Goal: Find specific page/section: Find specific page/section

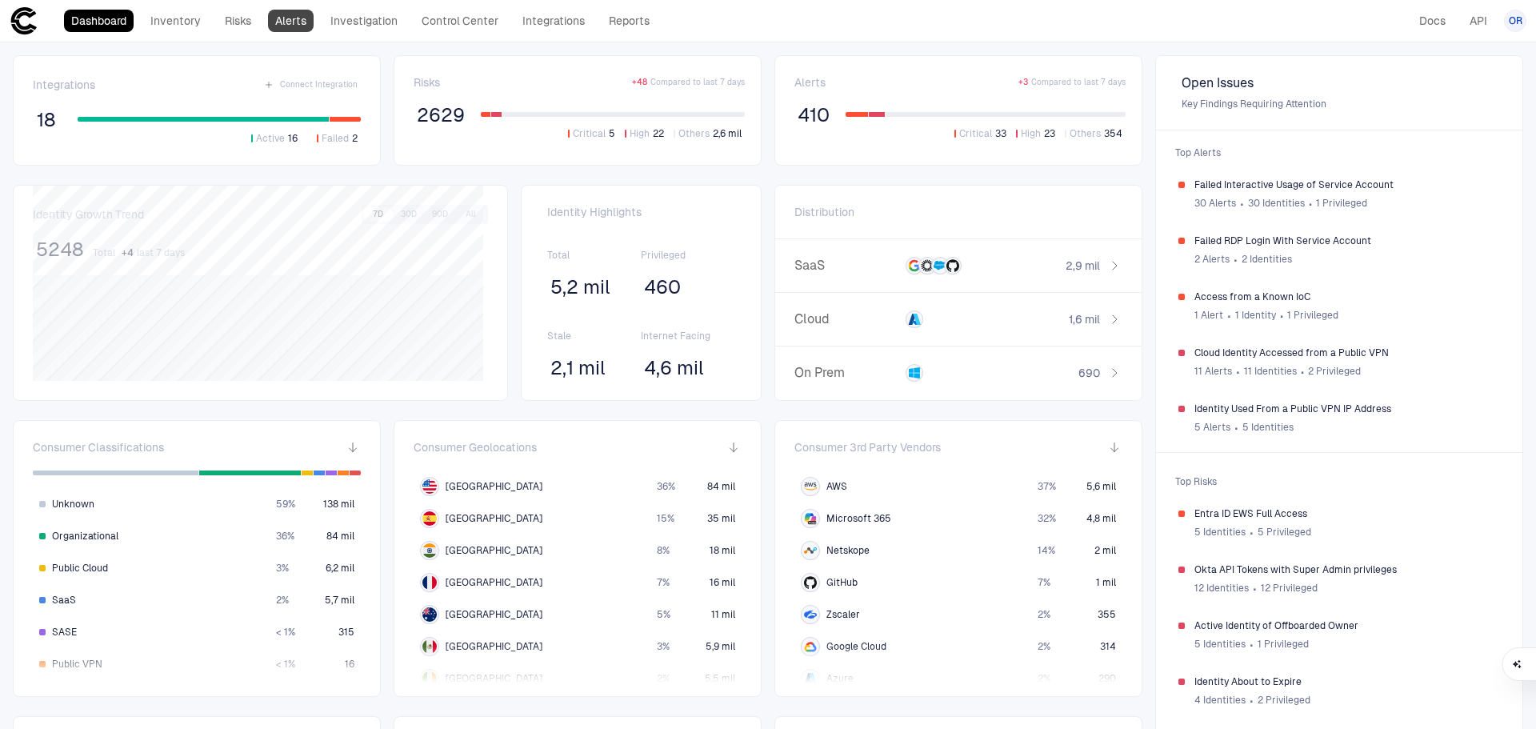
click at [294, 16] on link "Alerts" at bounding box center [291, 21] width 46 height 22
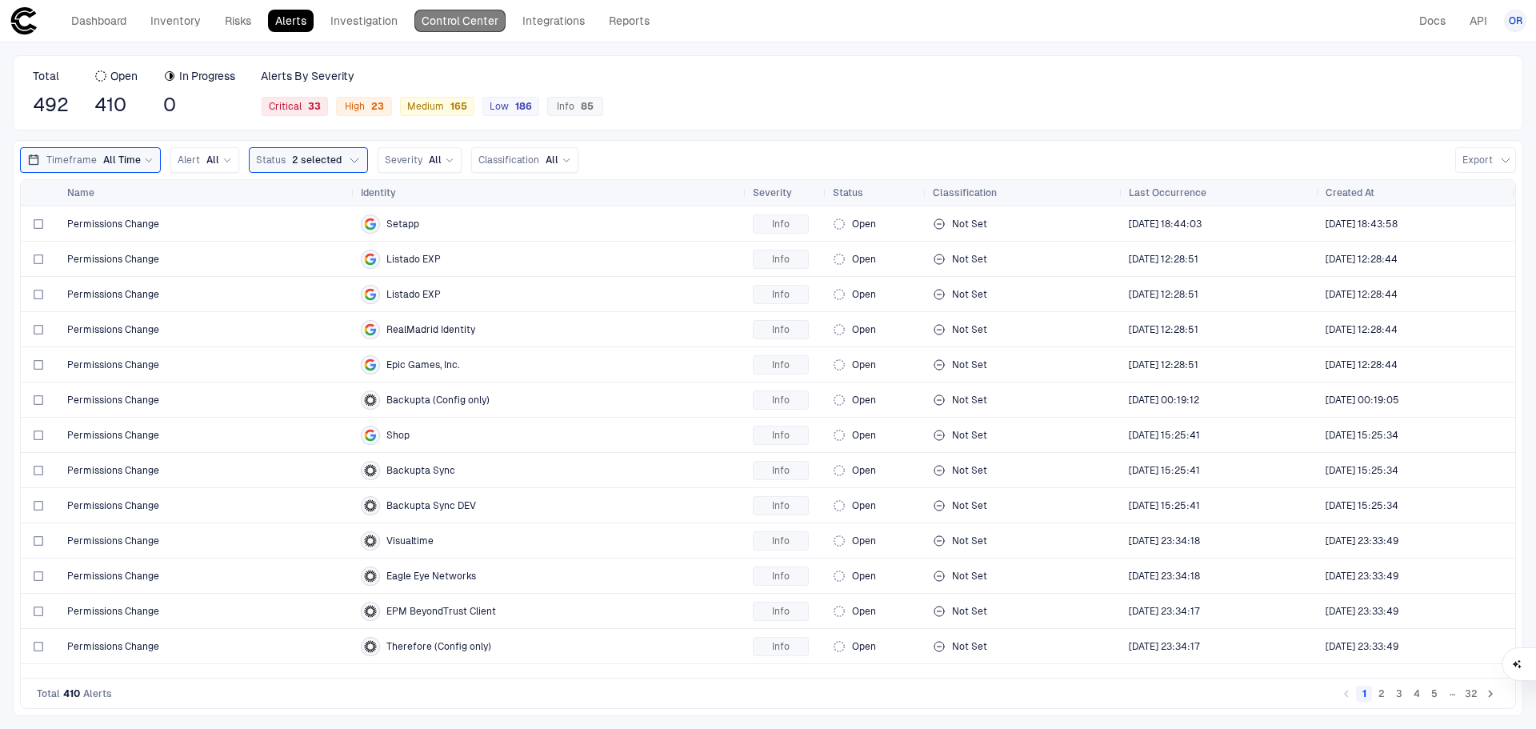
click at [434, 18] on link "Control Center" at bounding box center [459, 21] width 91 height 22
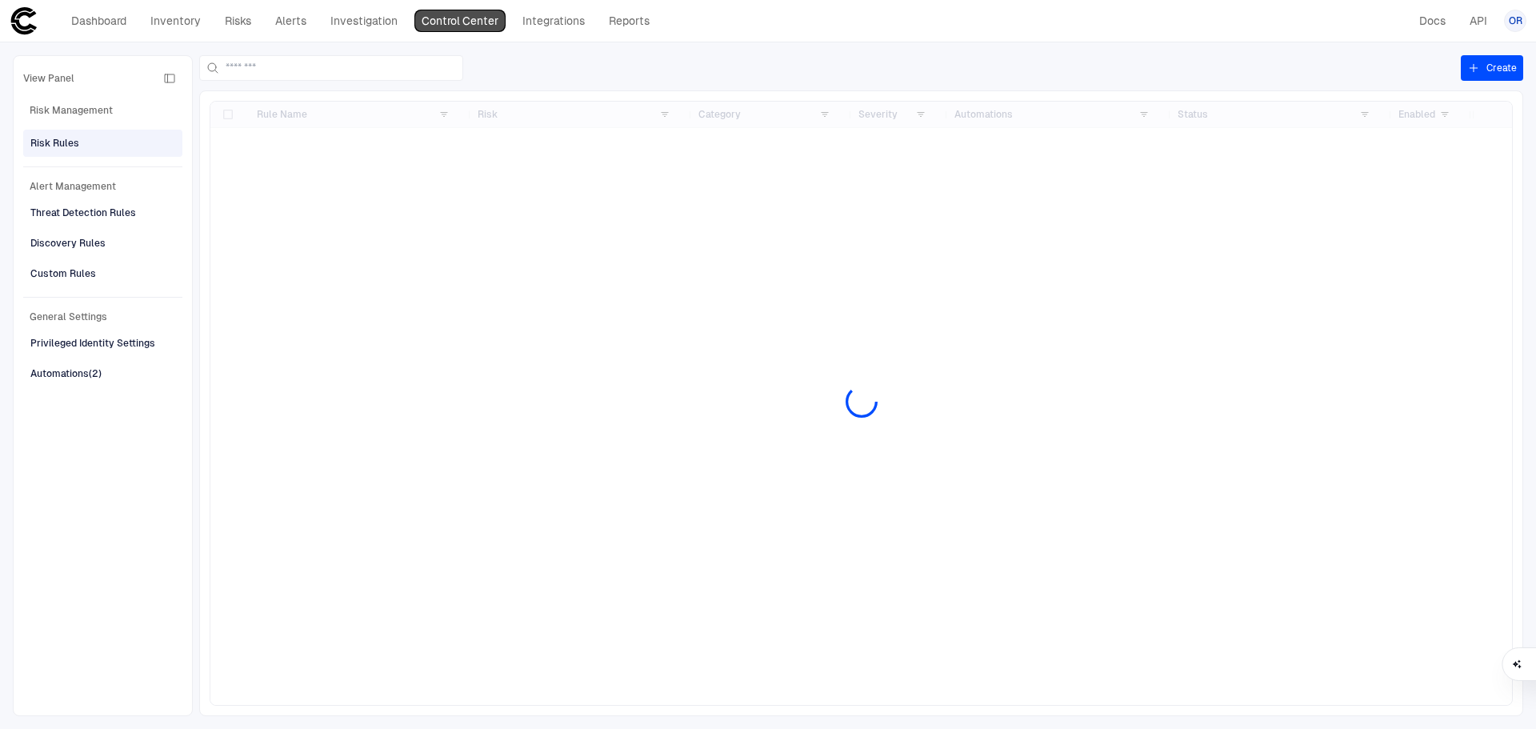
click at [434, 18] on link "Control Center" at bounding box center [459, 21] width 91 height 22
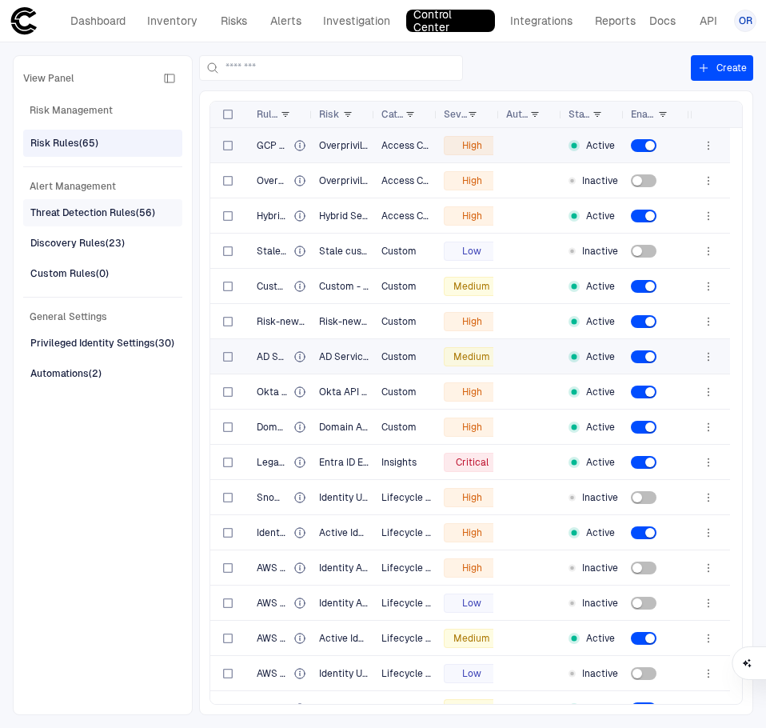
click at [82, 209] on div "Threat Detection Rules (56)" at bounding box center [92, 213] width 125 height 14
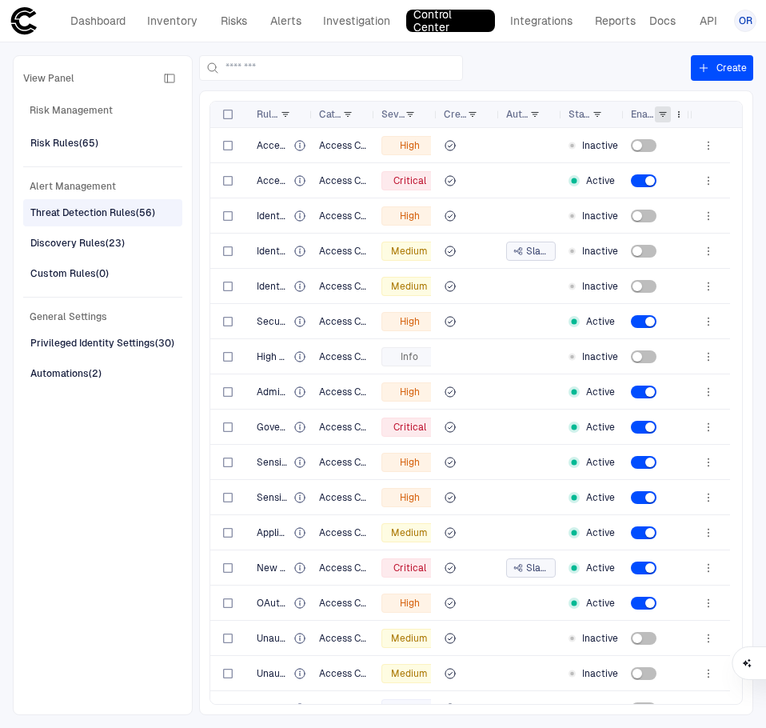
click at [660, 111] on span at bounding box center [663, 115] width 10 height 10
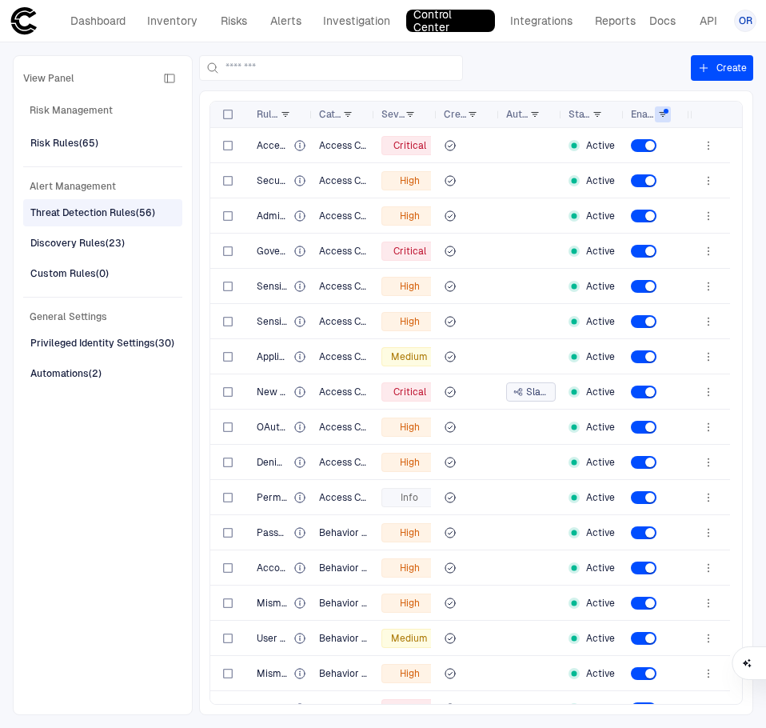
click at [650, 70] on div at bounding box center [445, 68] width 492 height 26
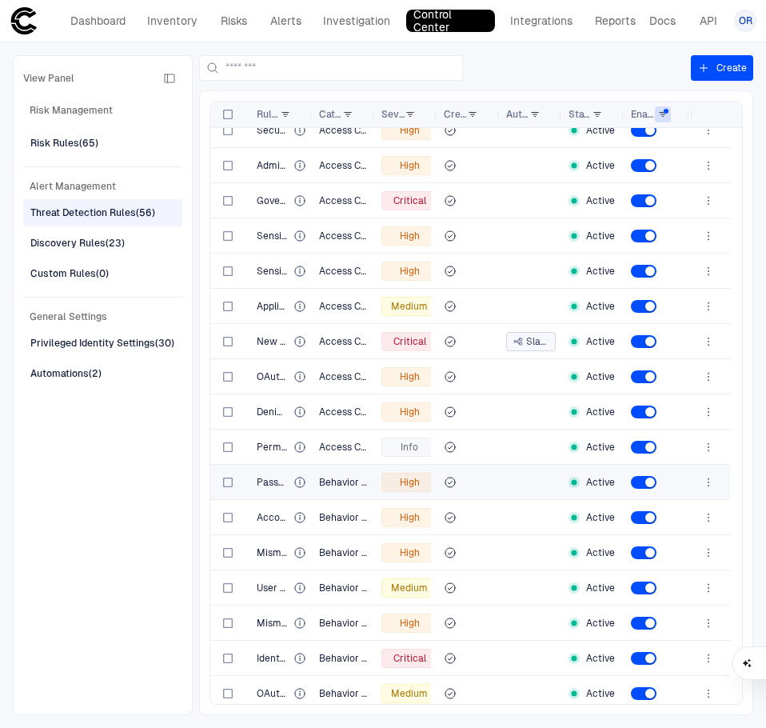
scroll to position [107, 0]
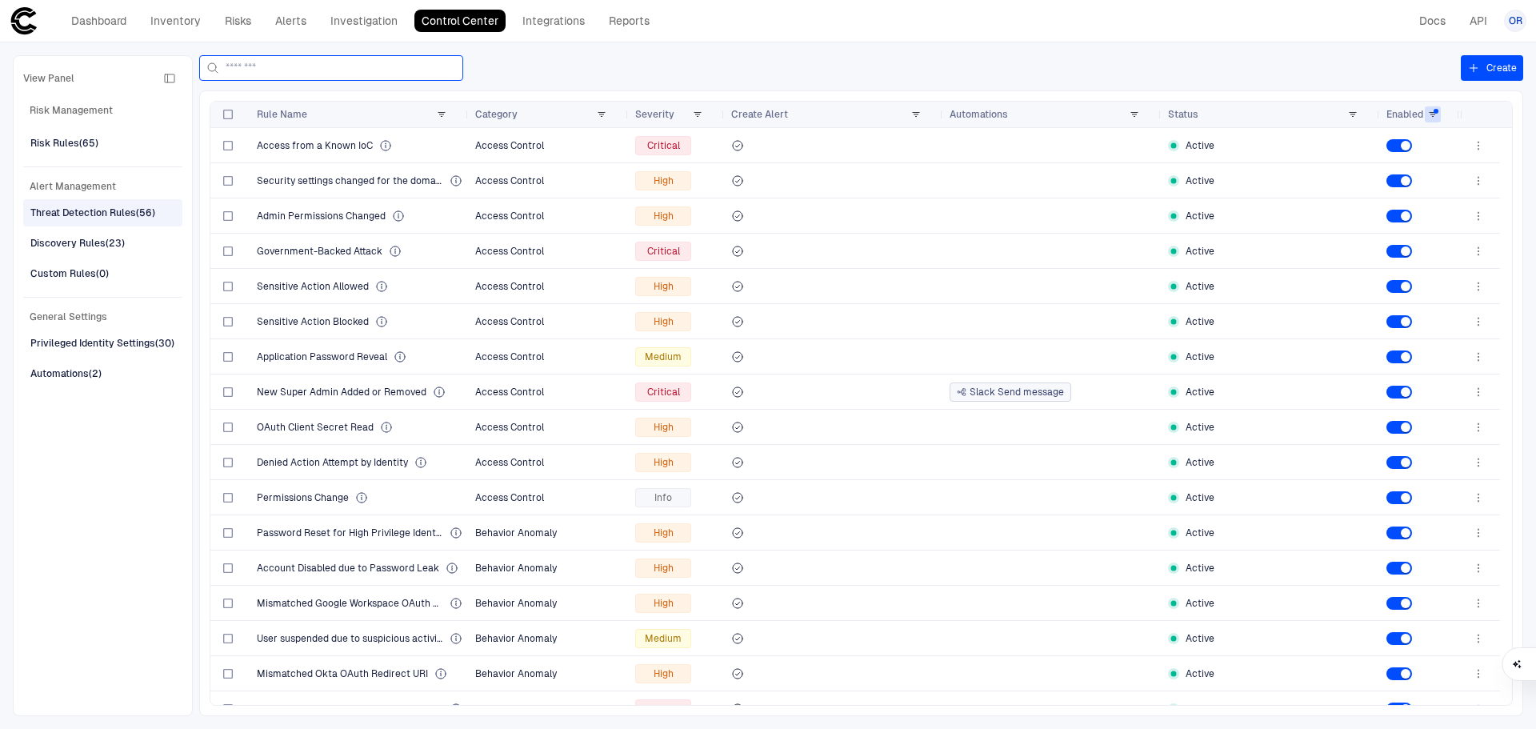
click at [318, 69] on input at bounding box center [341, 68] width 230 height 24
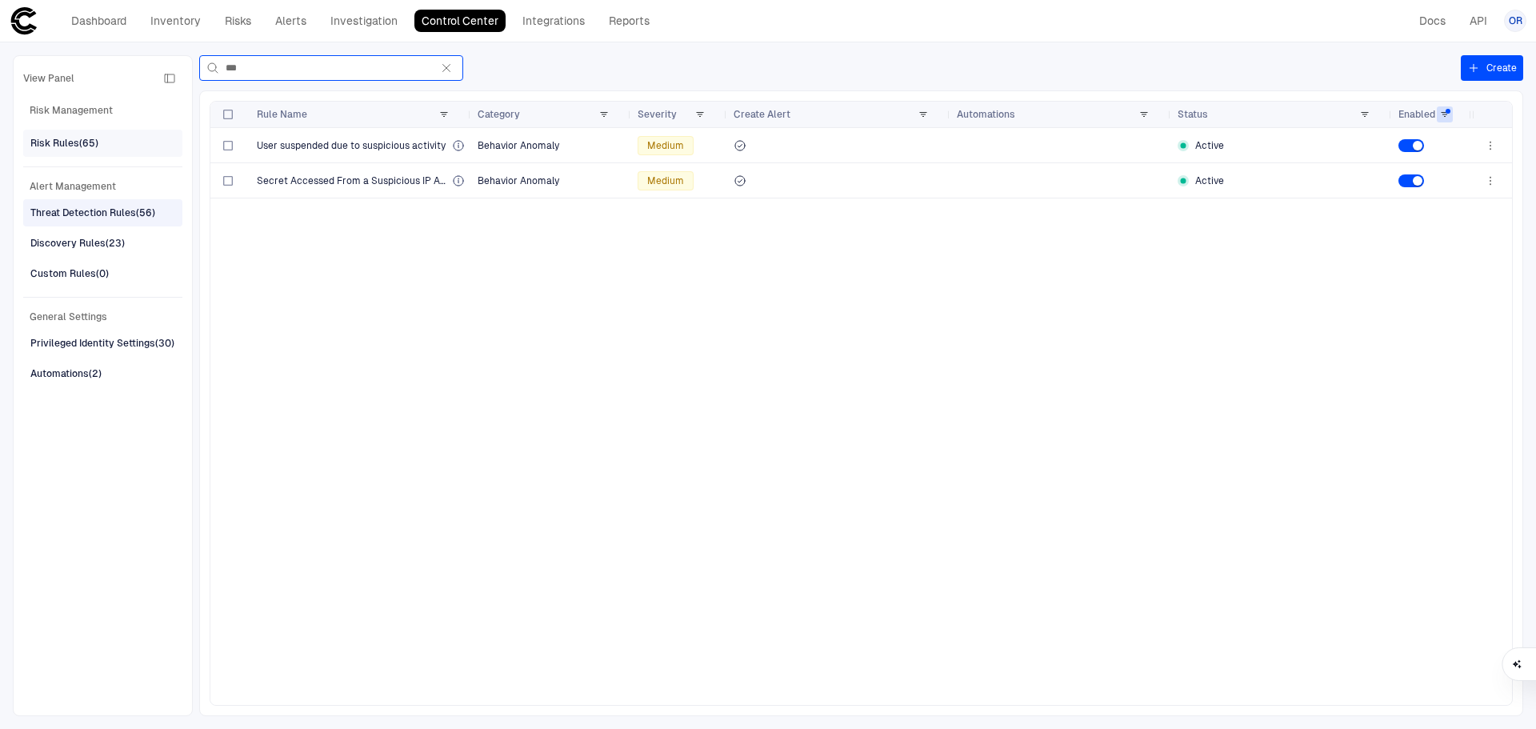
type input "***"
click at [95, 148] on div "Risk Rules (65)" at bounding box center [64, 143] width 68 height 14
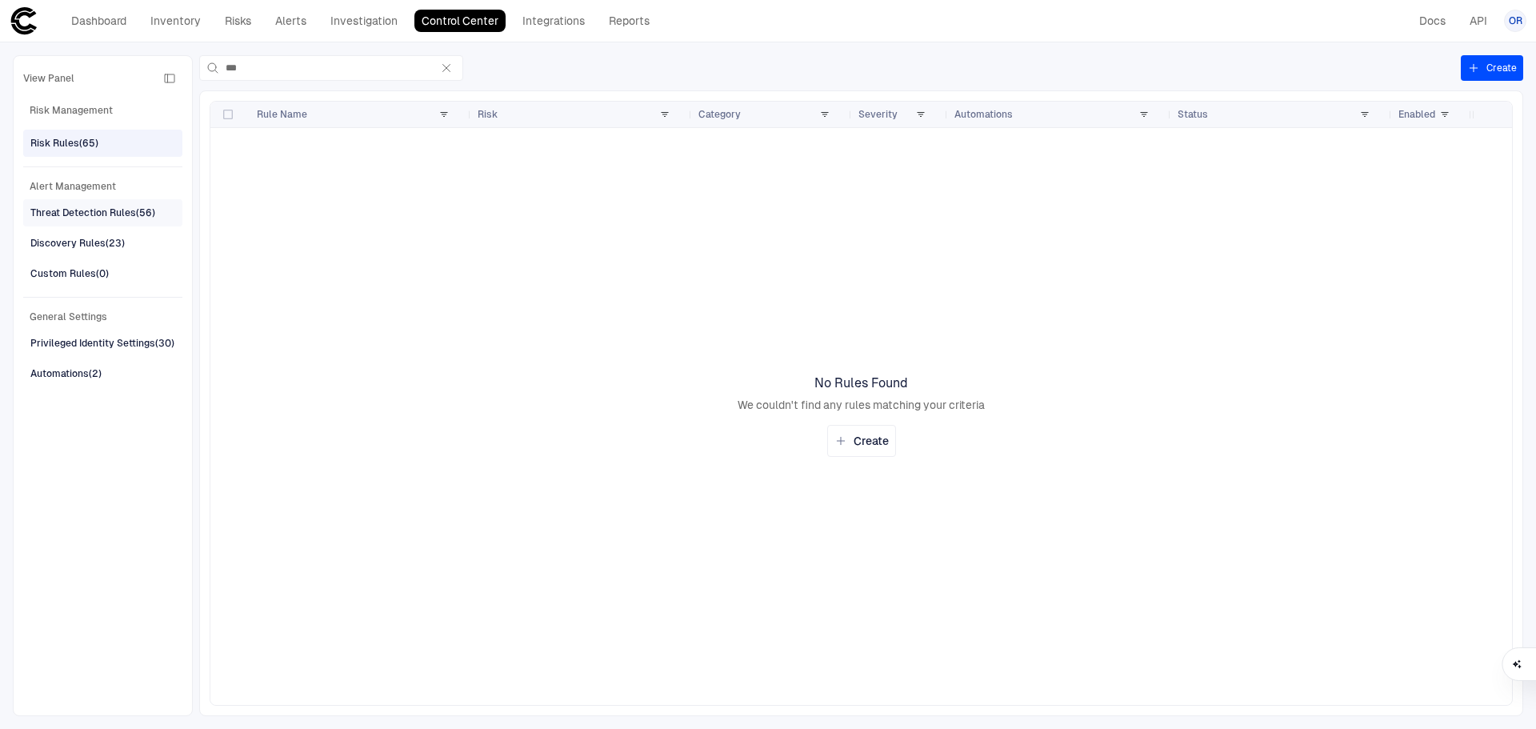
click at [90, 209] on div "Threat Detection Rules (56)" at bounding box center [92, 213] width 125 height 14
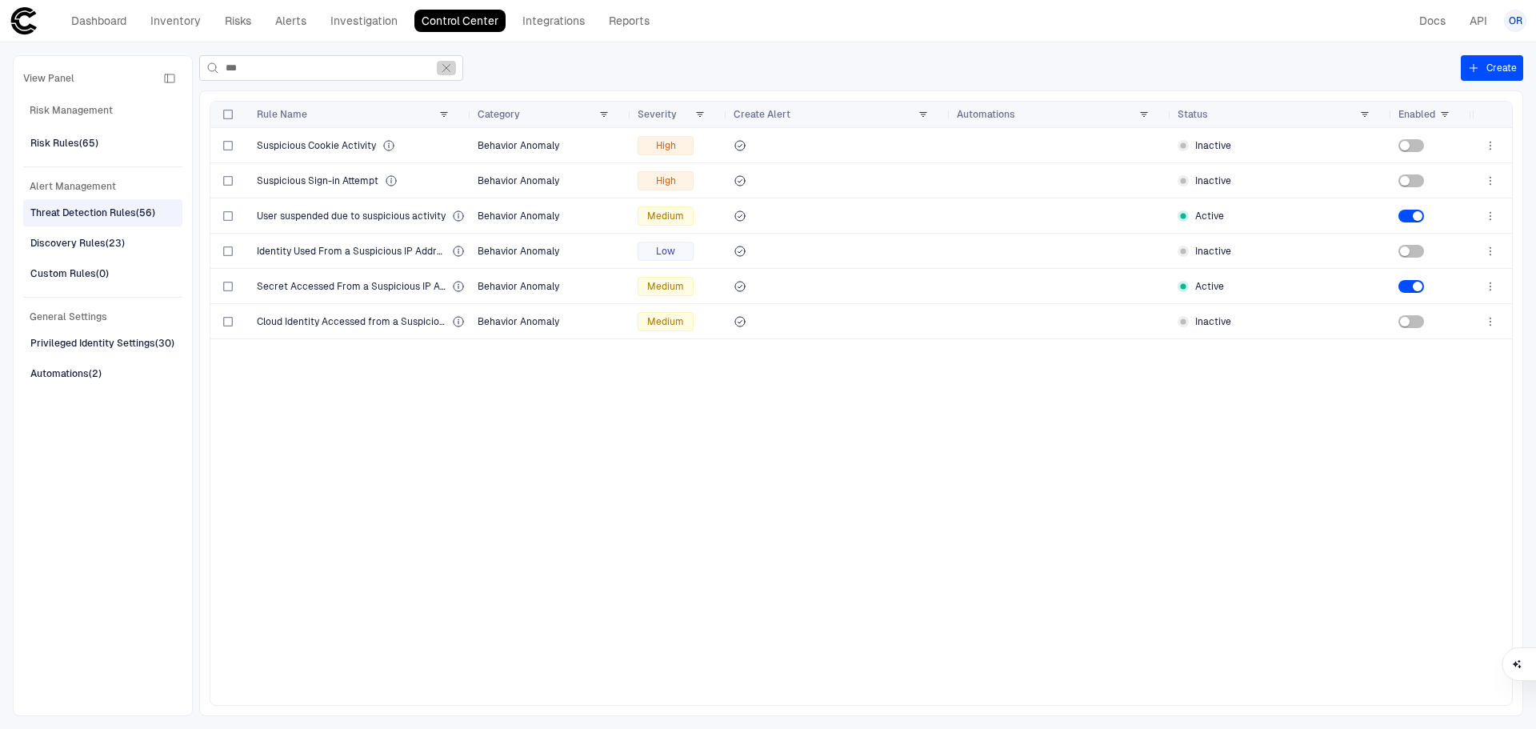
click at [447, 67] on icon "button" at bounding box center [446, 68] width 7 height 7
click at [430, 67] on input "***" at bounding box center [328, 68] width 205 height 24
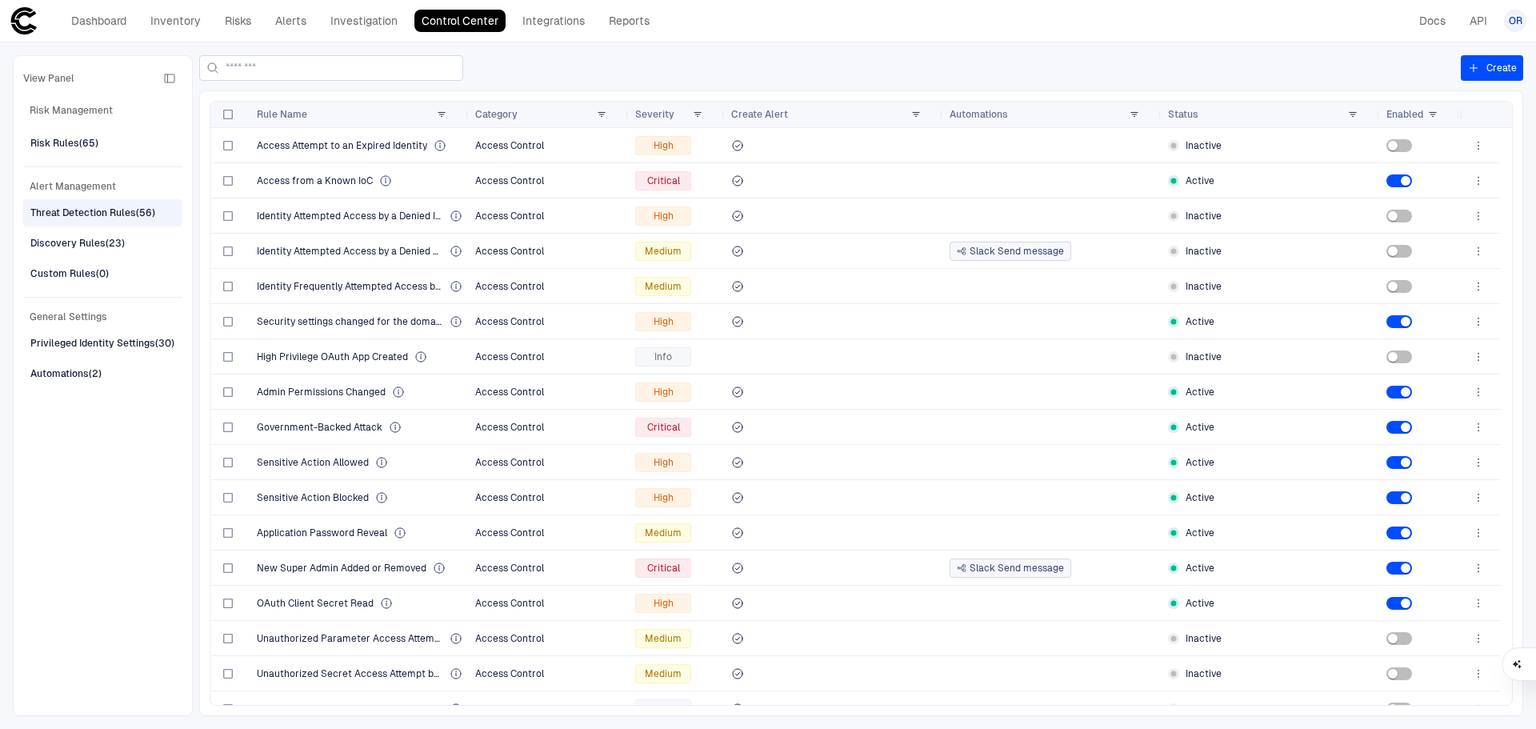
click at [128, 571] on div "View Panel Risk Management Risk Rules (65) Alert Management Threat Detection Ru…" at bounding box center [102, 386] width 159 height 640
click at [382, 76] on input at bounding box center [341, 68] width 230 height 24
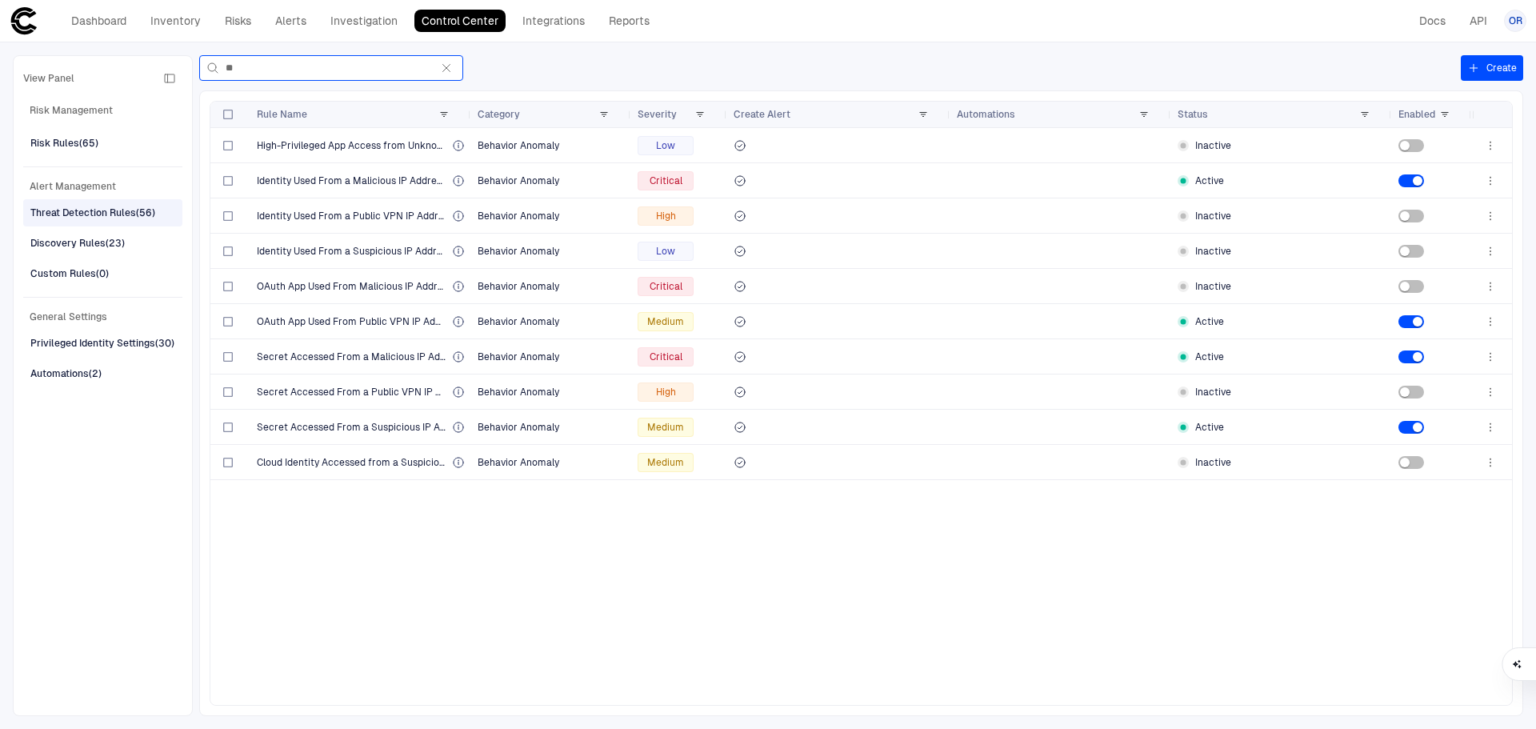
type input "**"
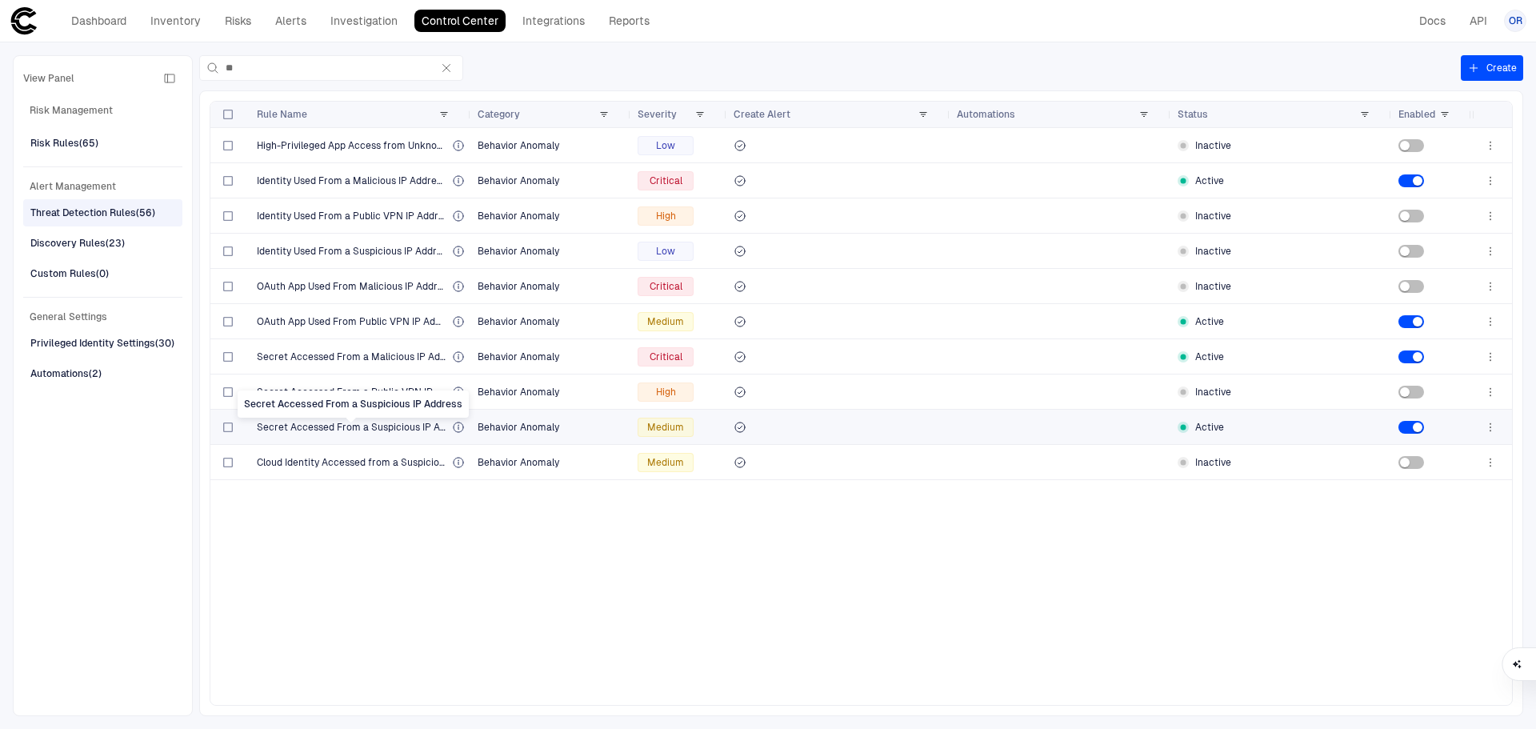
click at [364, 426] on span "Secret Accessed From a Suspicious IP Address" at bounding box center [351, 427] width 189 height 13
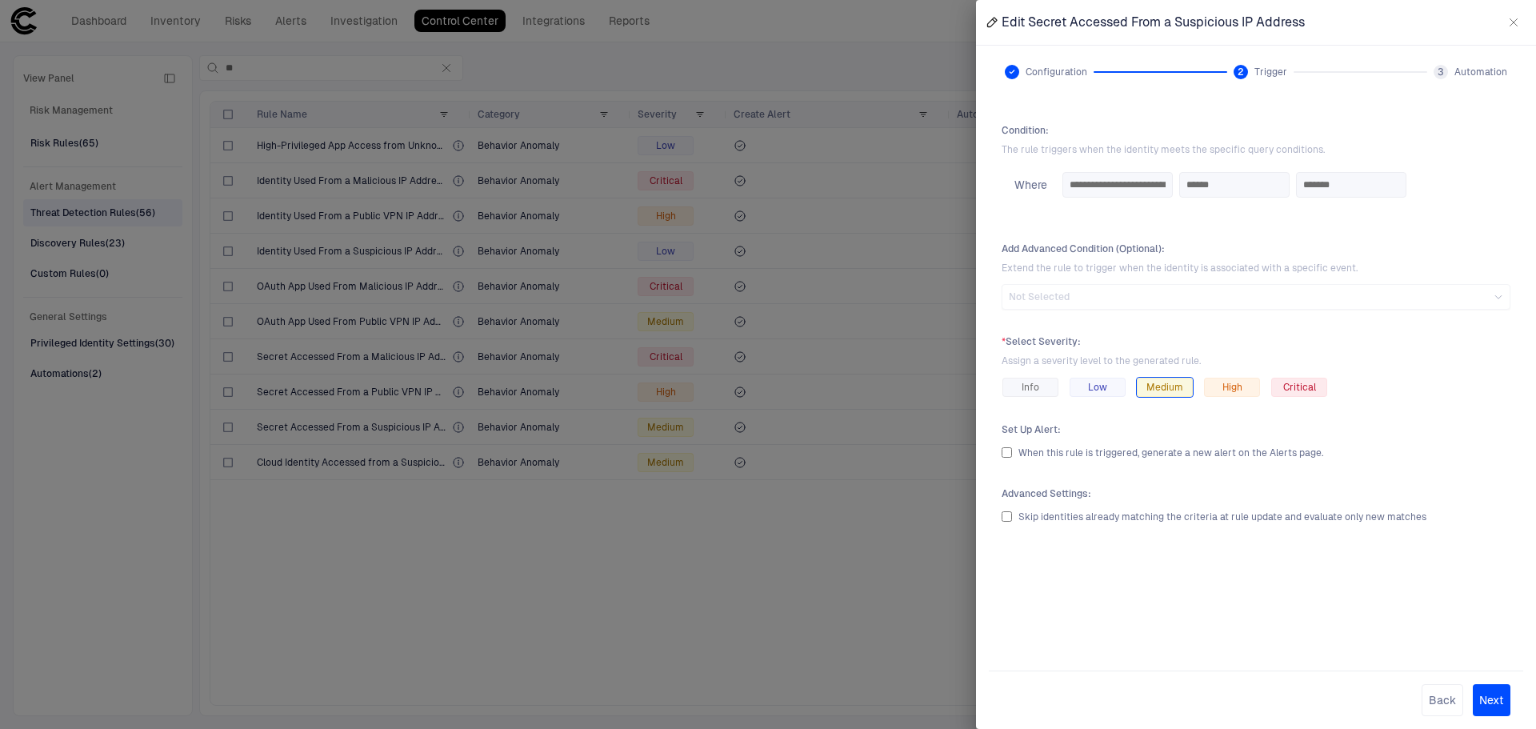
click at [1014, 70] on icon at bounding box center [1012, 72] width 6 height 6
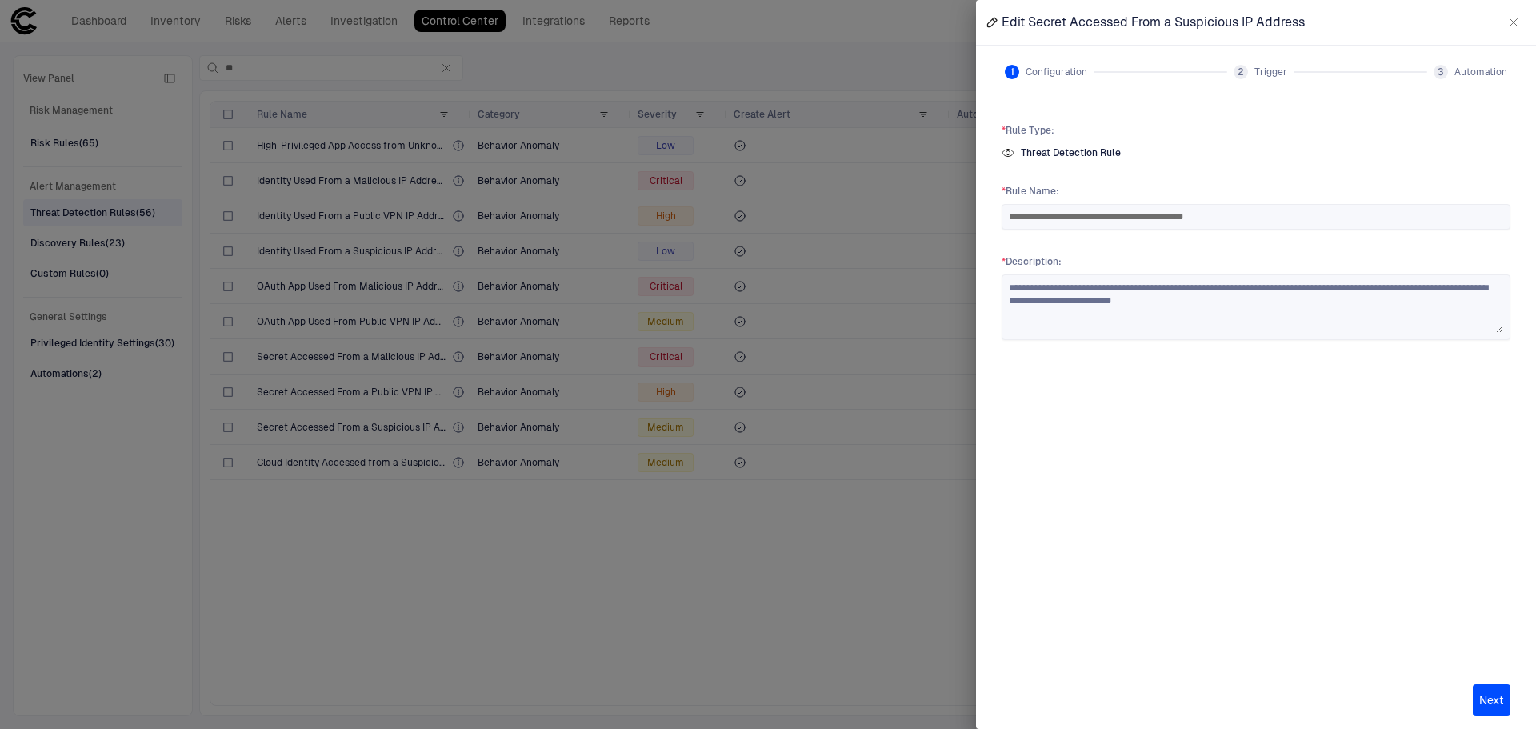
click at [1248, 72] on div "2" at bounding box center [1241, 72] width 14 height 14
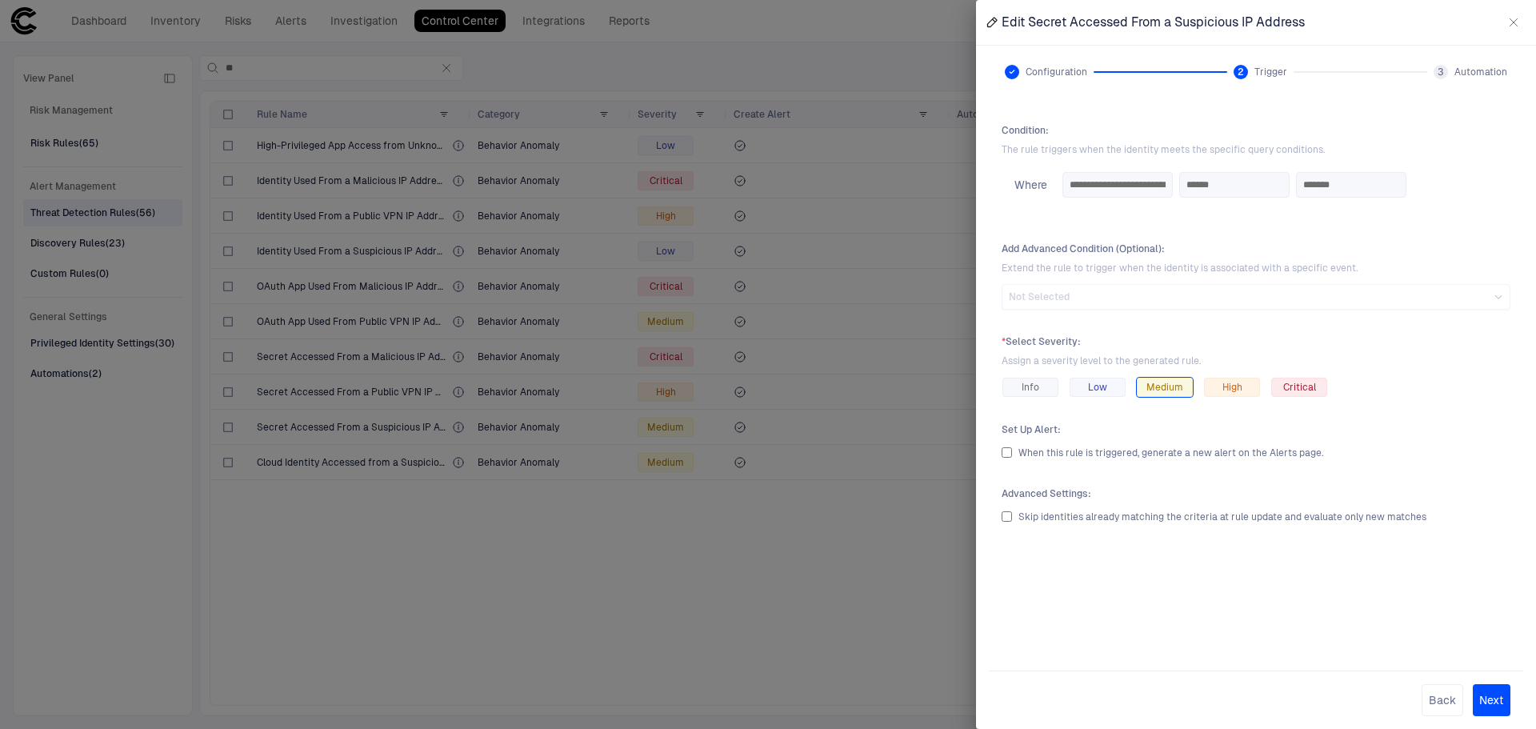
click at [548, 534] on div at bounding box center [768, 364] width 1536 height 729
